Goal: Communication & Community: Answer question/provide support

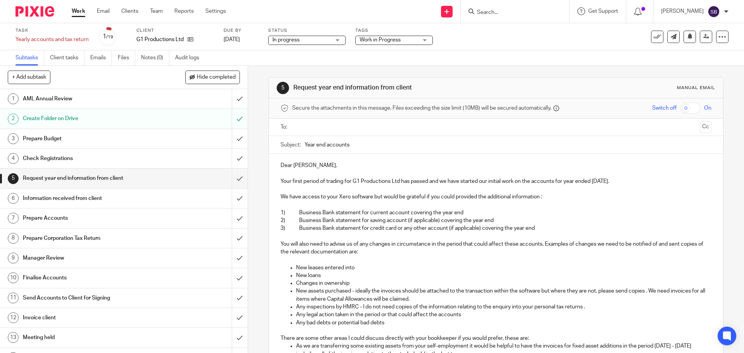
scroll to position [222, 0]
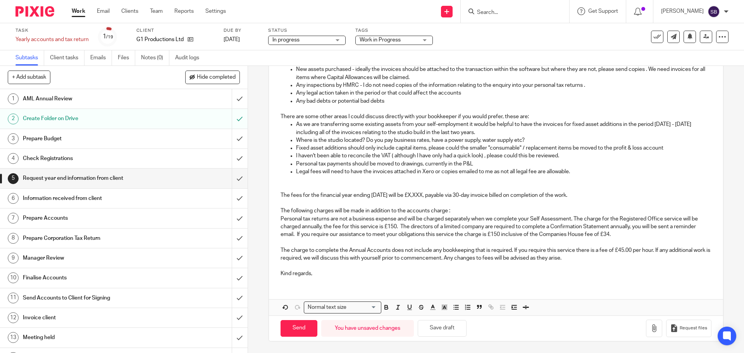
click at [441, 195] on p "The fees for the financial year ending [DATE] will be £X,XXX, payable via 30-da…" at bounding box center [496, 196] width 431 height 8
click at [513, 251] on p "The charge to complete the Annual Accounts does not include any bookkeeping tha…" at bounding box center [496, 255] width 431 height 16
click at [404, 253] on p "The charge to complete the Annual Accounts does not include any bookkeeping tha…" at bounding box center [496, 255] width 431 height 16
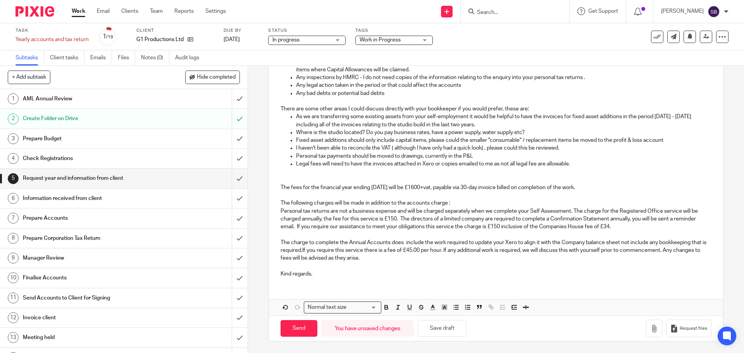
click at [403, 243] on p "The charge to complete the Annual Accounts does include the work required to up…" at bounding box center [496, 251] width 431 height 24
click at [615, 244] on p "The charge to complete the Annual Accounts will include the work required to up…" at bounding box center [496, 251] width 431 height 24
click at [501, 250] on p "The charge to complete the Annual Accounts will include the work required to up…" at bounding box center [496, 251] width 431 height 24
click at [664, 244] on p "The charge to complete the Annual Accounts will include the work required to up…" at bounding box center [496, 251] width 431 height 24
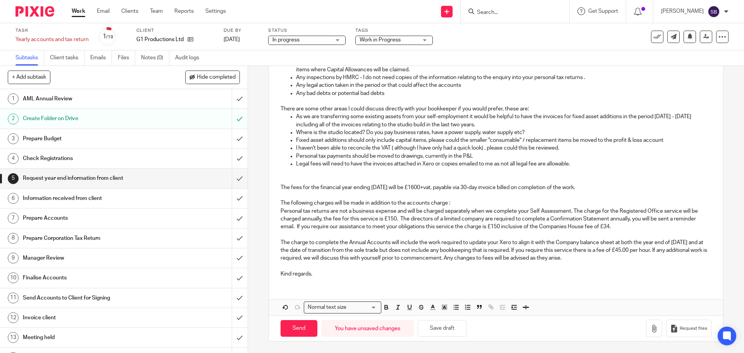
click at [404, 252] on p "The charge to complete the Annual Accounts will include the work required to up…" at bounding box center [496, 251] width 431 height 24
click at [459, 251] on p "The charge to complete the Annual Accounts will include the work required to up…" at bounding box center [496, 251] width 431 height 24
click at [701, 253] on div "Dear [PERSON_NAME], Your first period of trading for G1 Productions Ltd has pas…" at bounding box center [496, 103] width 454 height 359
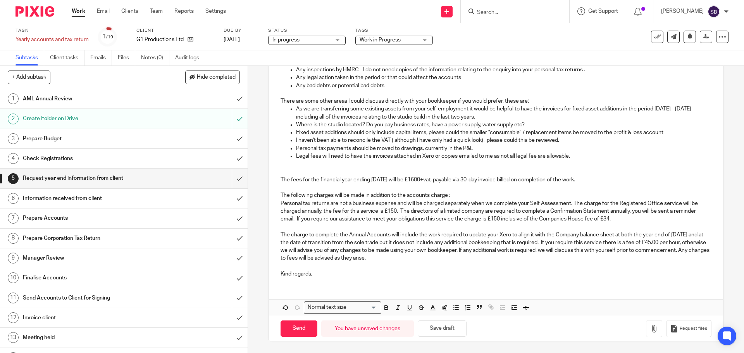
click at [532, 243] on p "The charge to complete the Annual Accounts will include the work required to up…" at bounding box center [496, 246] width 431 height 31
click at [326, 278] on p "Kind regards," at bounding box center [496, 274] width 431 height 8
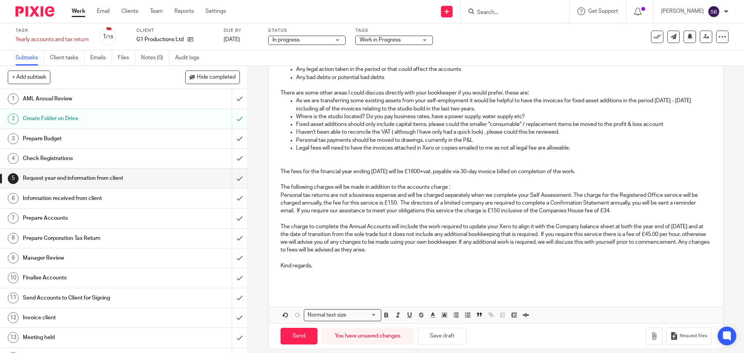
scroll to position [253, 0]
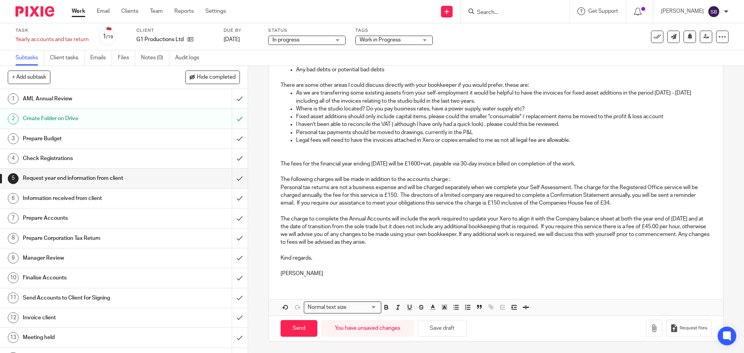
drag, startPoint x: 439, startPoint y: 330, endPoint x: 439, endPoint y: 314, distance: 15.5
click at [439, 330] on button "Save draft" at bounding box center [442, 328] width 49 height 17
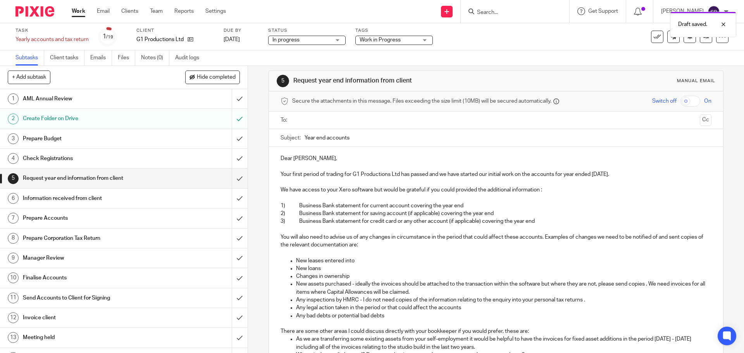
scroll to position [0, 0]
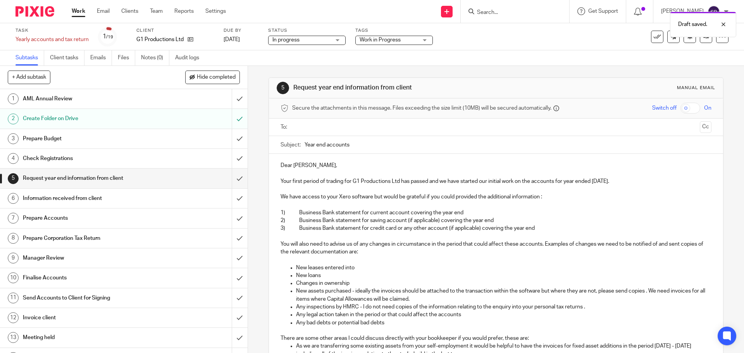
click at [367, 145] on input "Year end accounts" at bounding box center [508, 144] width 407 height 17
type input "Y"
click at [301, 145] on div "Subject: company accounts year ended [DATE]" at bounding box center [496, 144] width 431 height 17
click at [305, 144] on input "company accounts year ended [DATE]" at bounding box center [508, 144] width 407 height 17
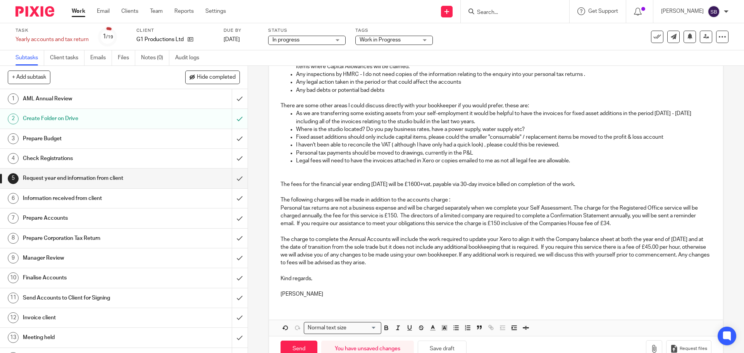
scroll to position [253, 0]
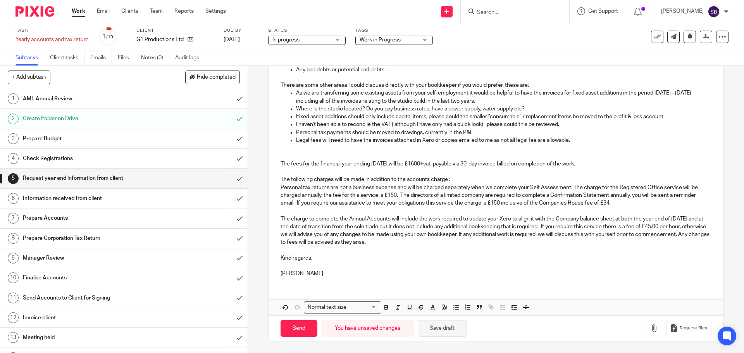
type input "Company accounts year ended [DATE]"
click at [452, 328] on button "Save draft" at bounding box center [442, 328] width 49 height 17
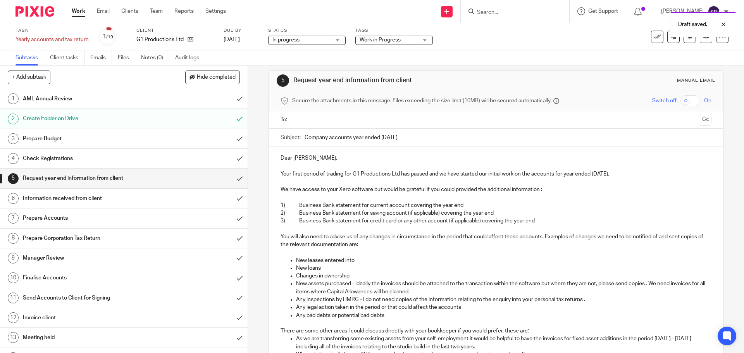
scroll to position [0, 0]
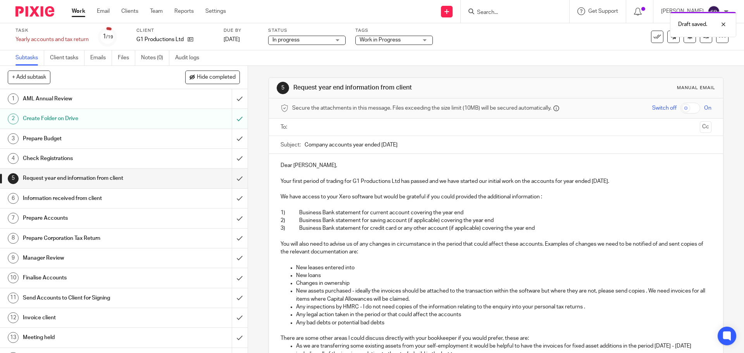
click at [313, 127] on input "text" at bounding box center [496, 127] width 402 height 9
drag, startPoint x: 319, startPoint y: 150, endPoint x: 355, endPoint y: 166, distance: 39.1
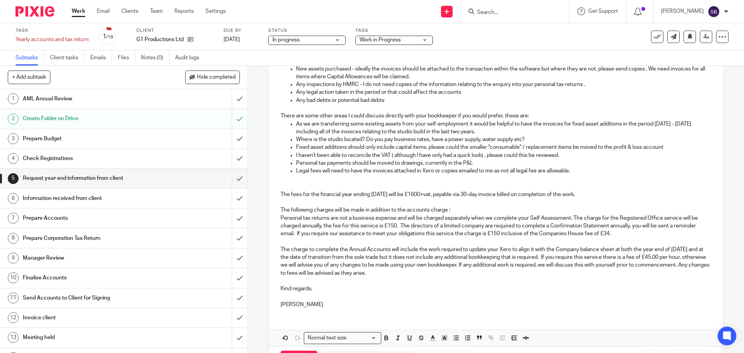
scroll to position [255, 0]
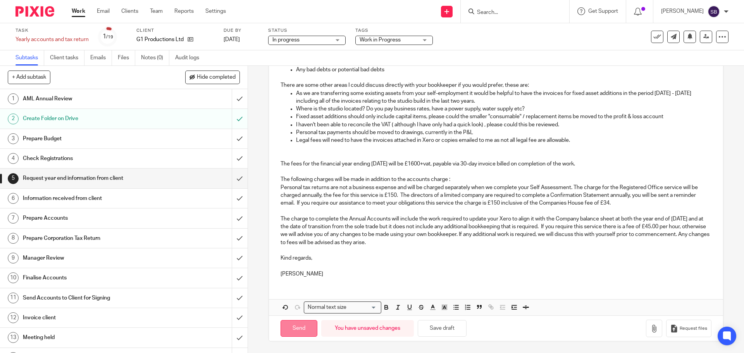
click at [295, 336] on input "Send" at bounding box center [299, 328] width 37 height 17
type input "Sent"
